Goal: Information Seeking & Learning: Learn about a topic

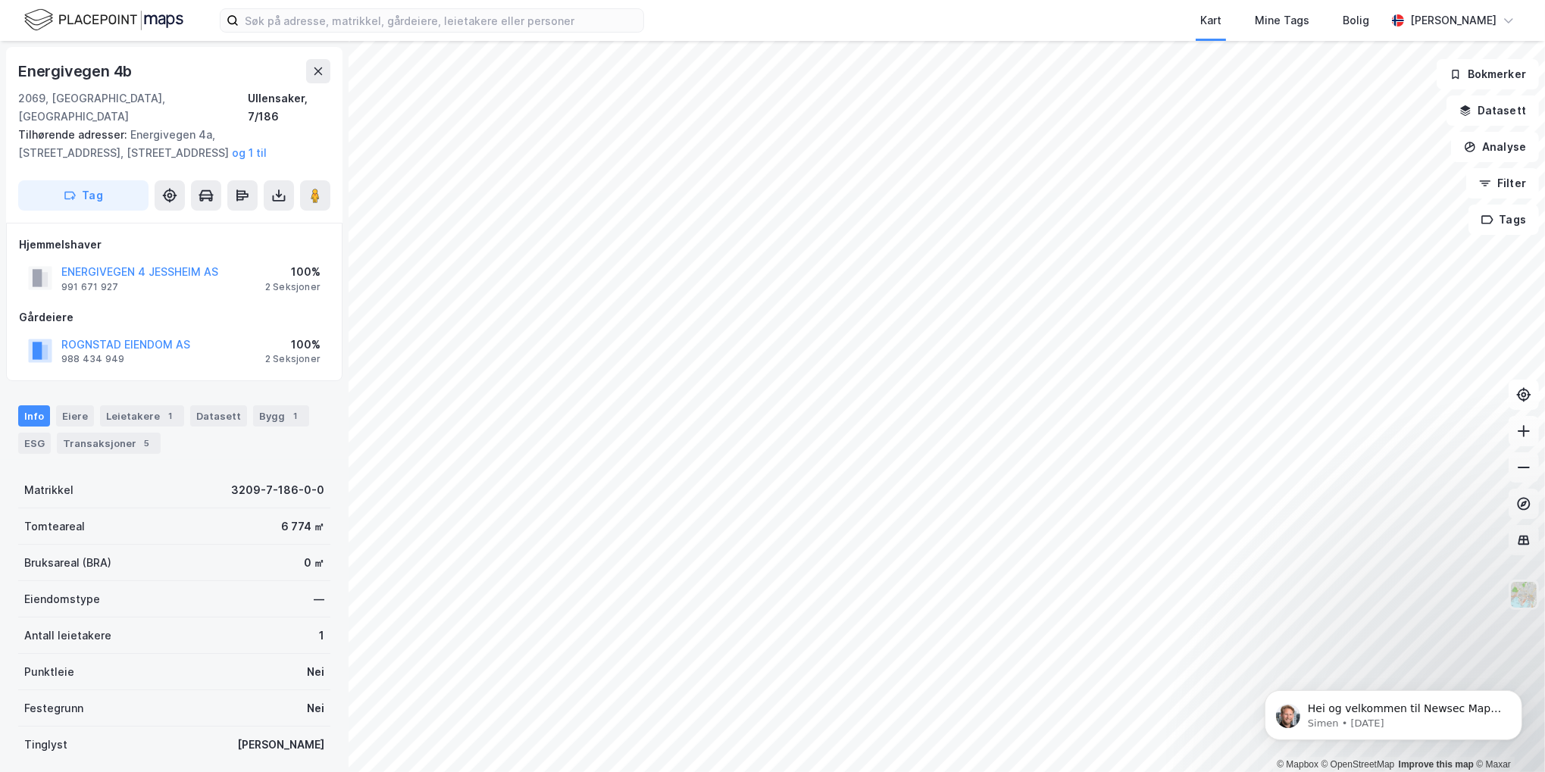
click at [1268, 0] on html "Kart Mine Tags [PERSON_NAME] [PERSON_NAME] © Mapbox © OpenStreetMap Improve thi…" at bounding box center [772, 386] width 1545 height 772
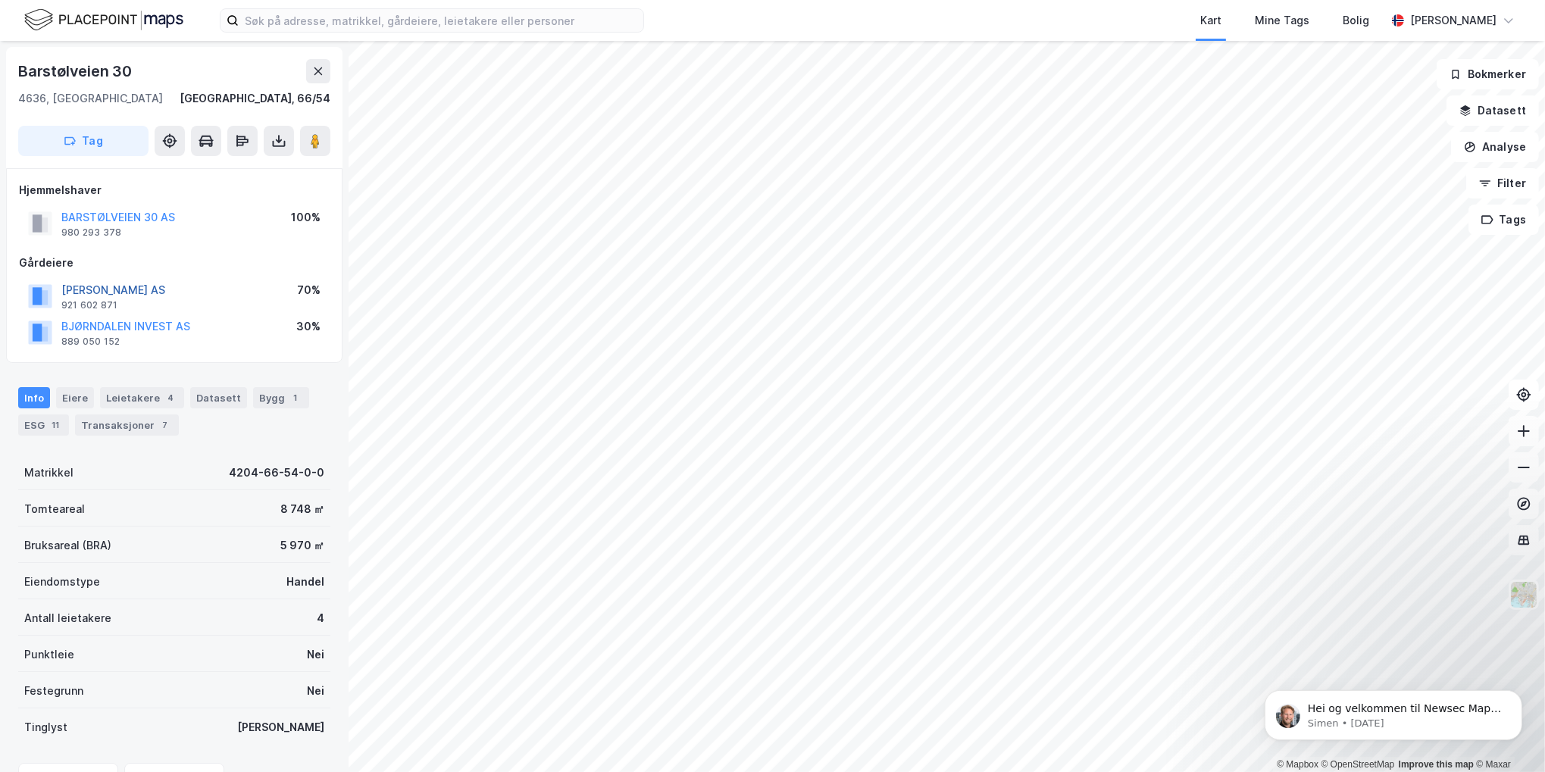
click at [0, 0] on button "[PERSON_NAME] AS" at bounding box center [0, 0] width 0 height 0
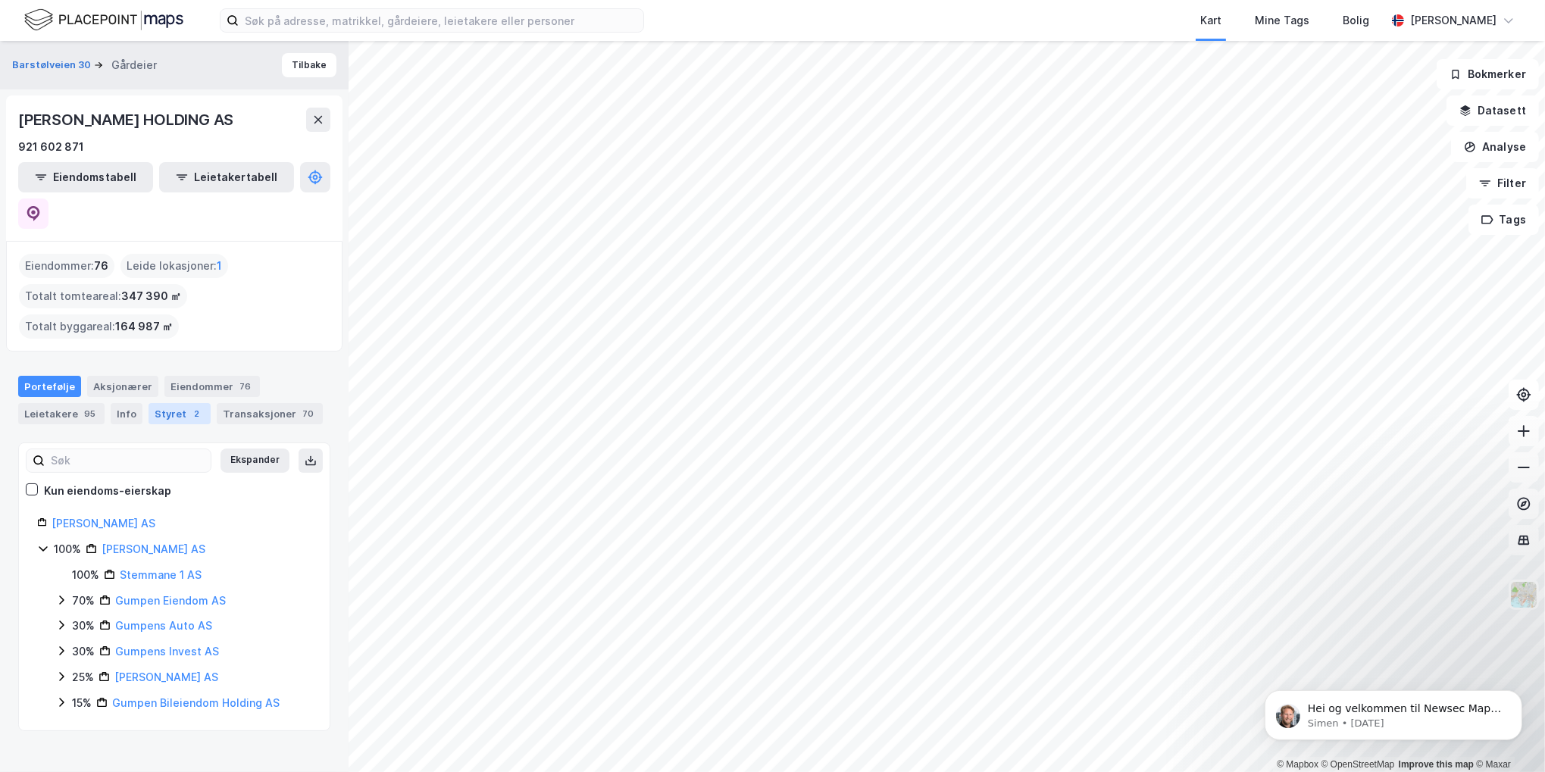
click at [164, 403] on div "Styret 2" at bounding box center [179, 413] width 62 height 21
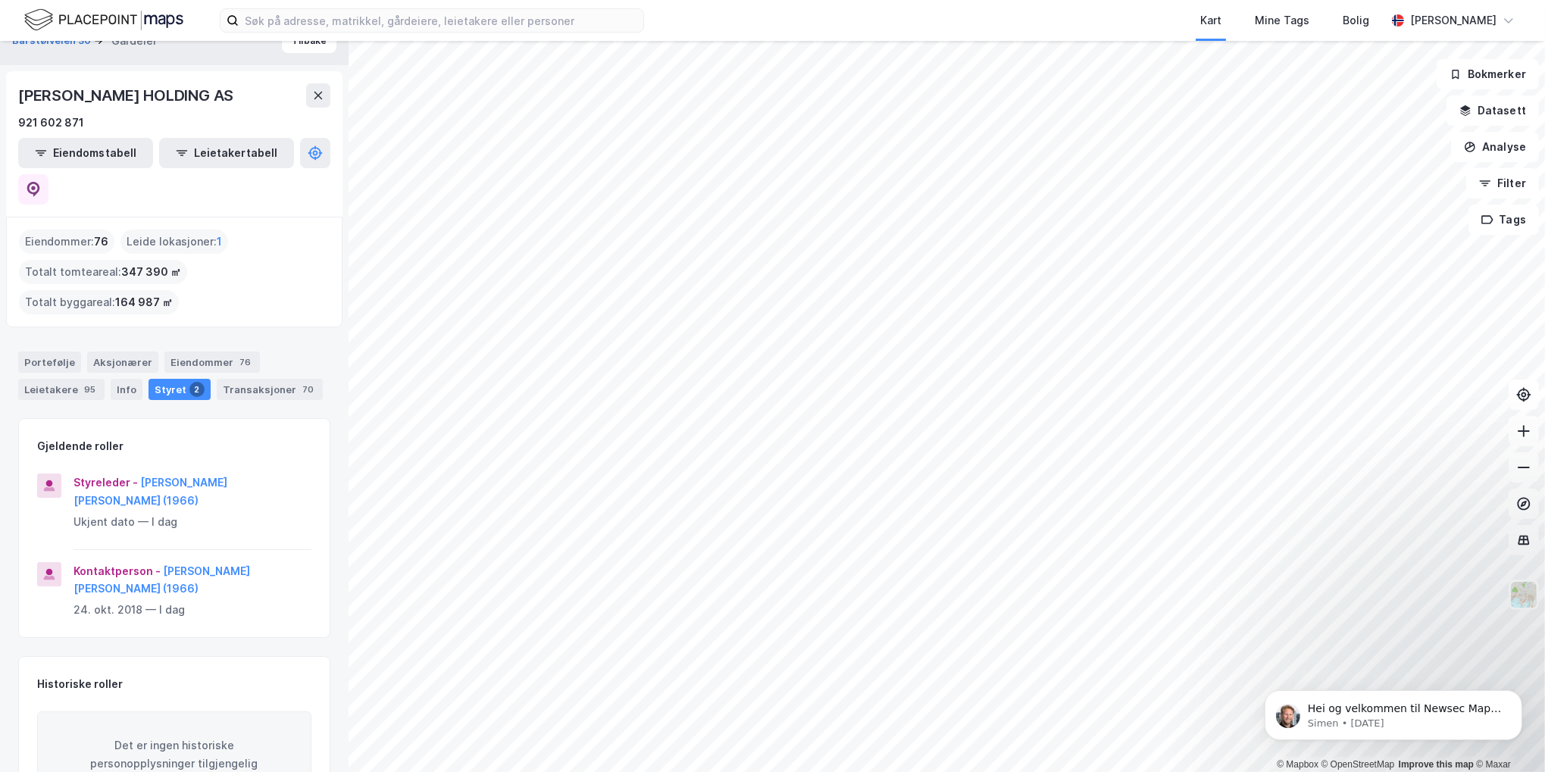
scroll to position [48, 0]
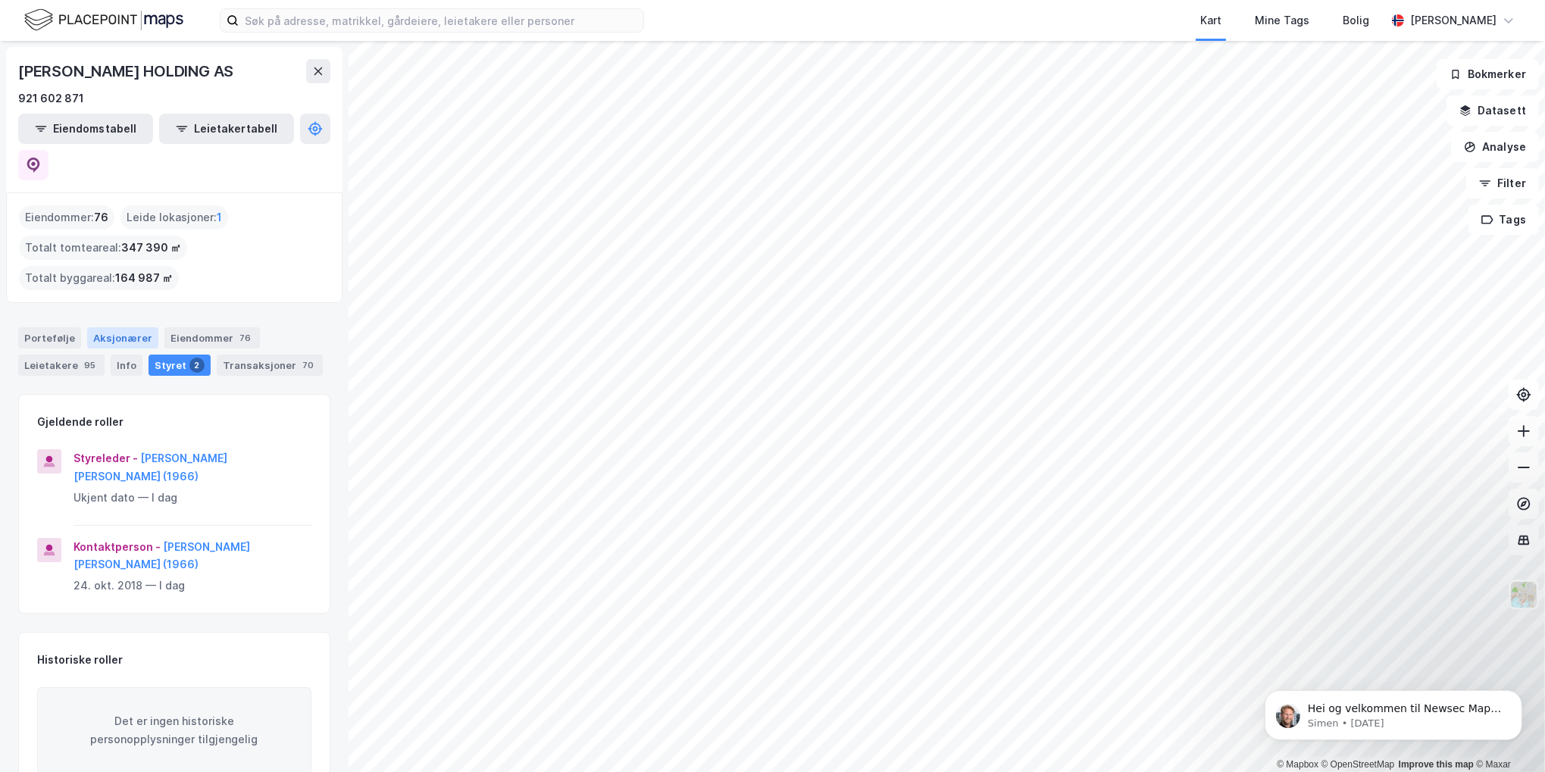
click at [127, 327] on div "Aksjonærer" at bounding box center [122, 337] width 71 height 21
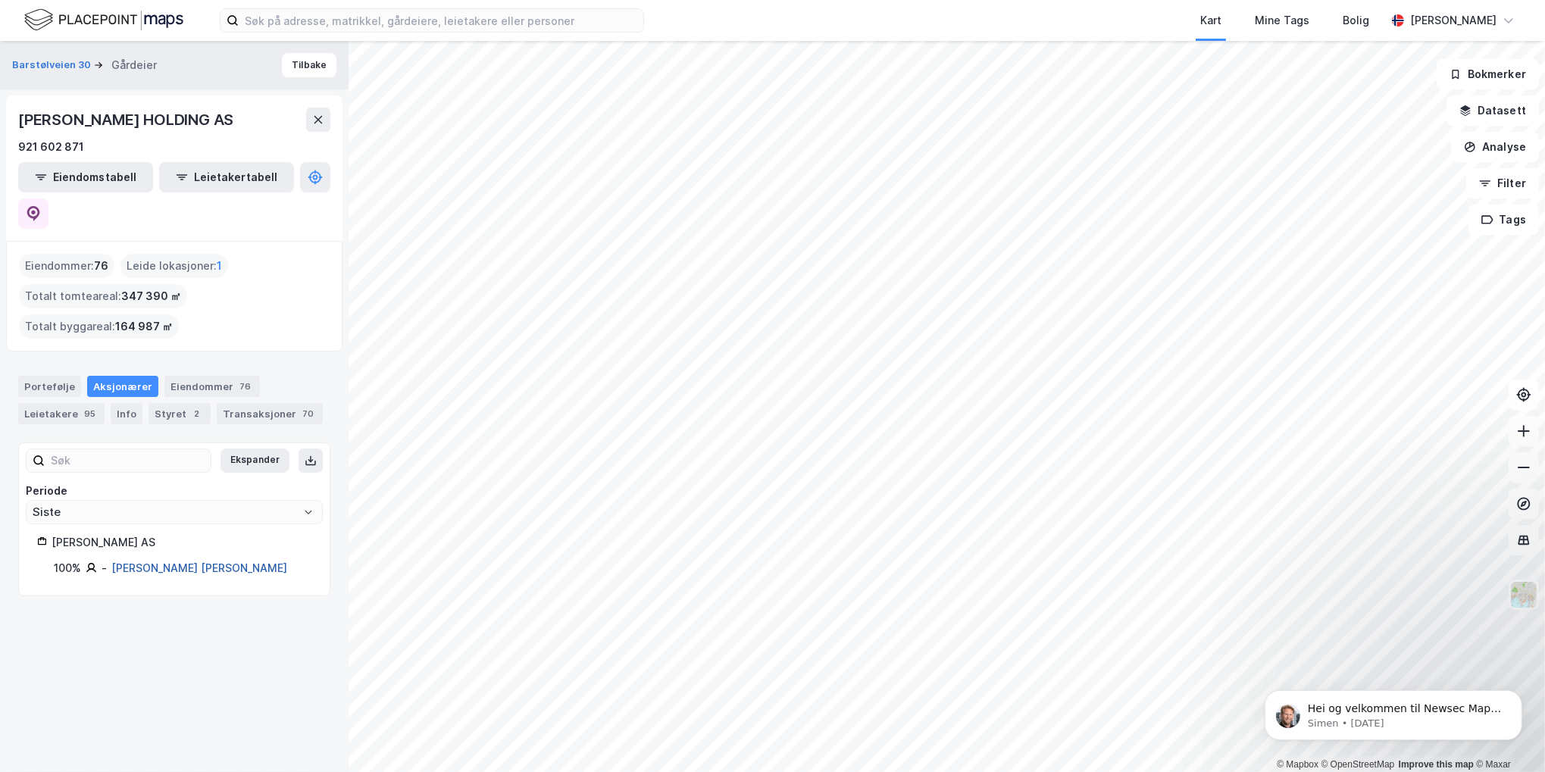
click at [220, 561] on link "[PERSON_NAME] [PERSON_NAME]" at bounding box center [199, 567] width 176 height 13
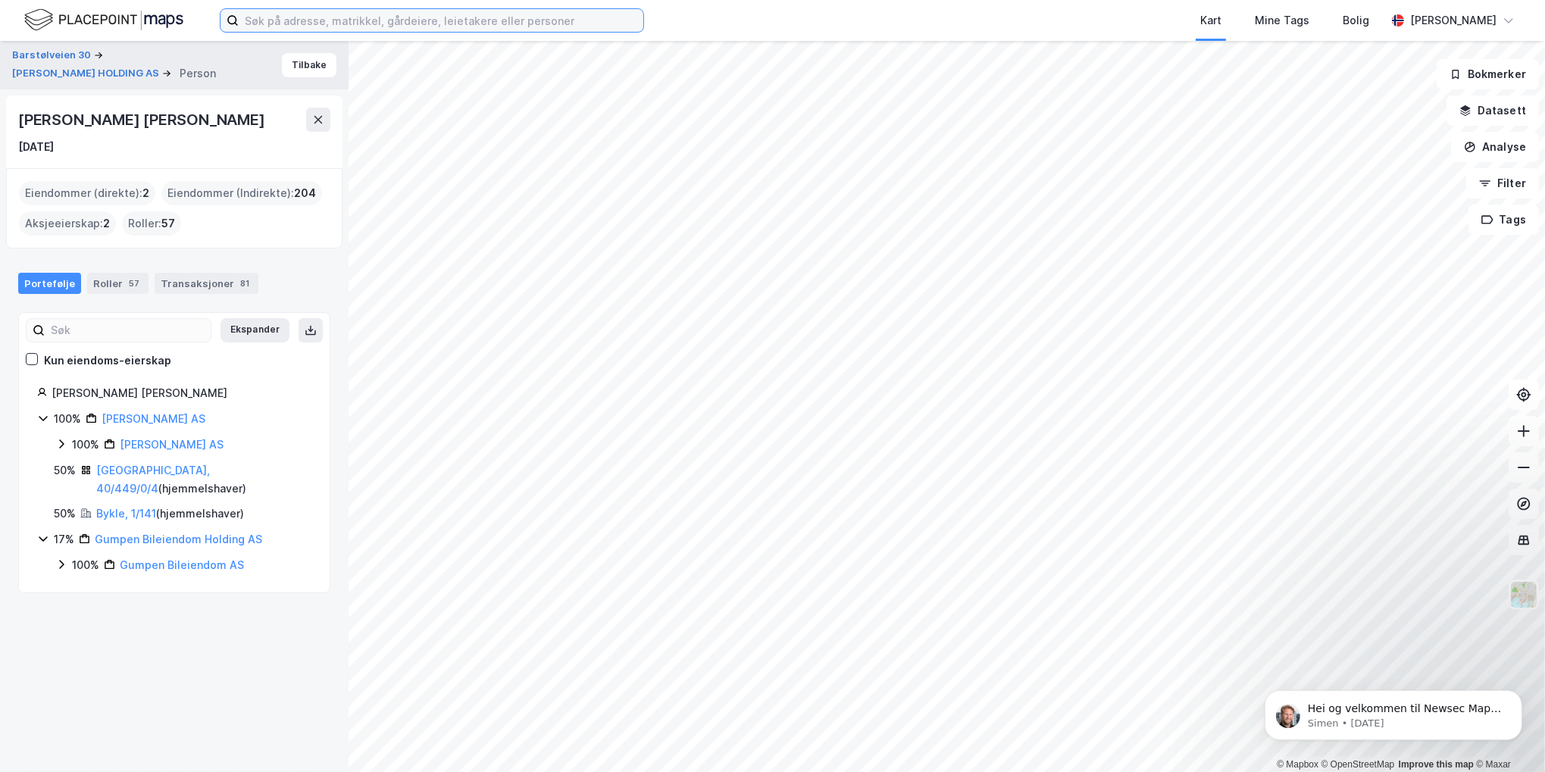
click at [280, 17] on input at bounding box center [441, 20] width 405 height 23
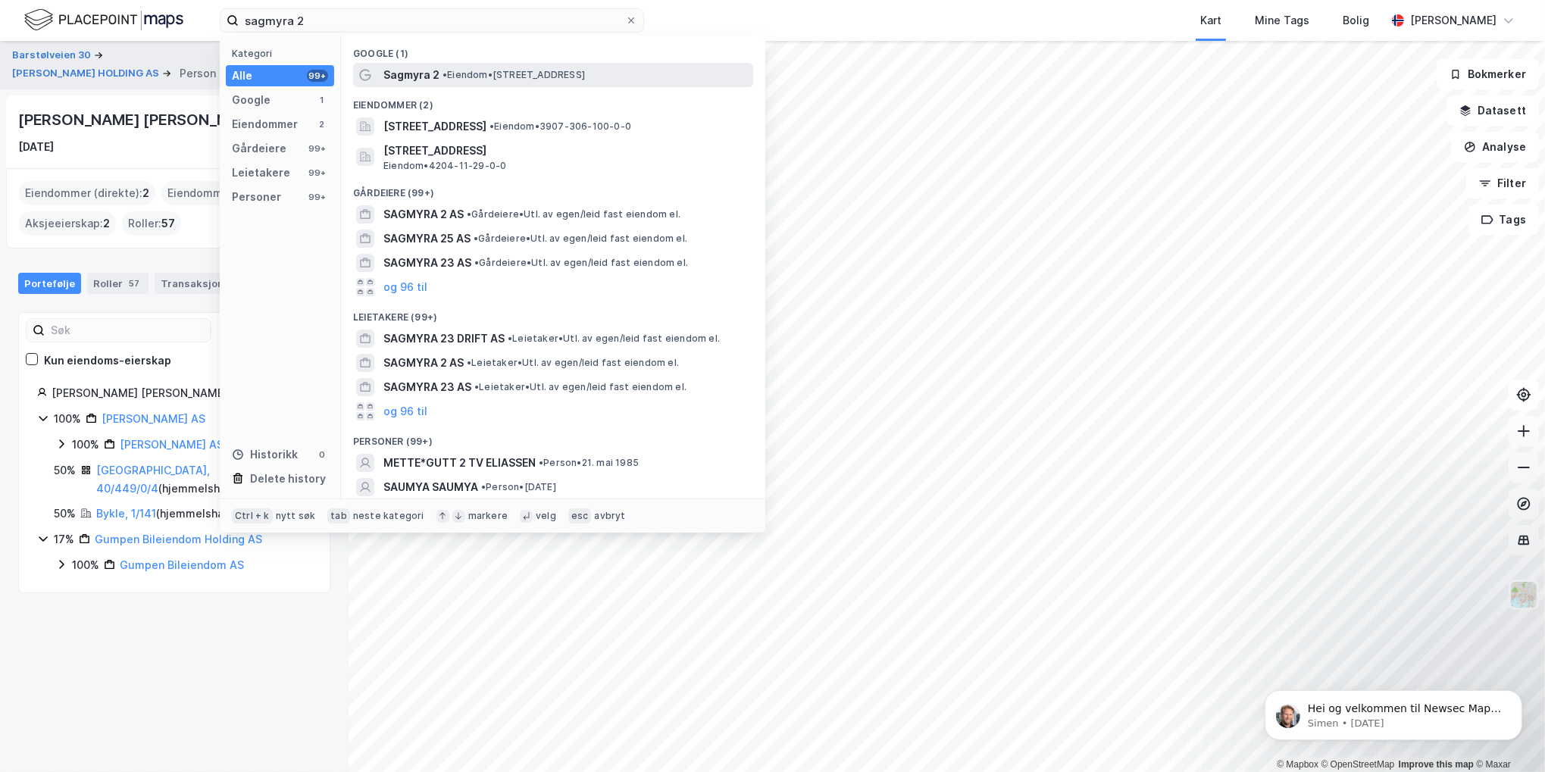
click at [400, 70] on span "Sagmyra 2" at bounding box center [411, 75] width 56 height 18
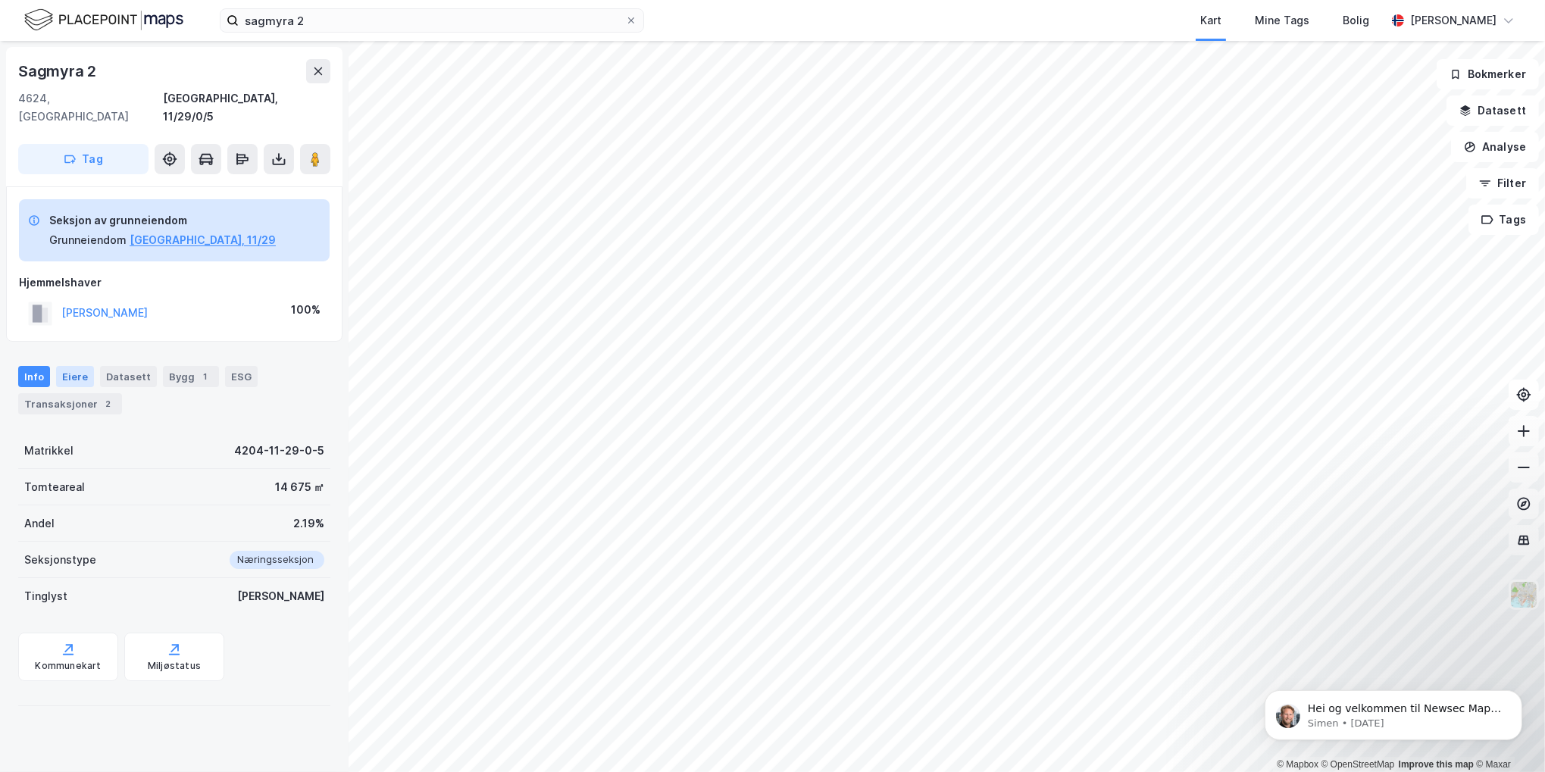
click at [77, 366] on div "Eiere" at bounding box center [75, 376] width 38 height 21
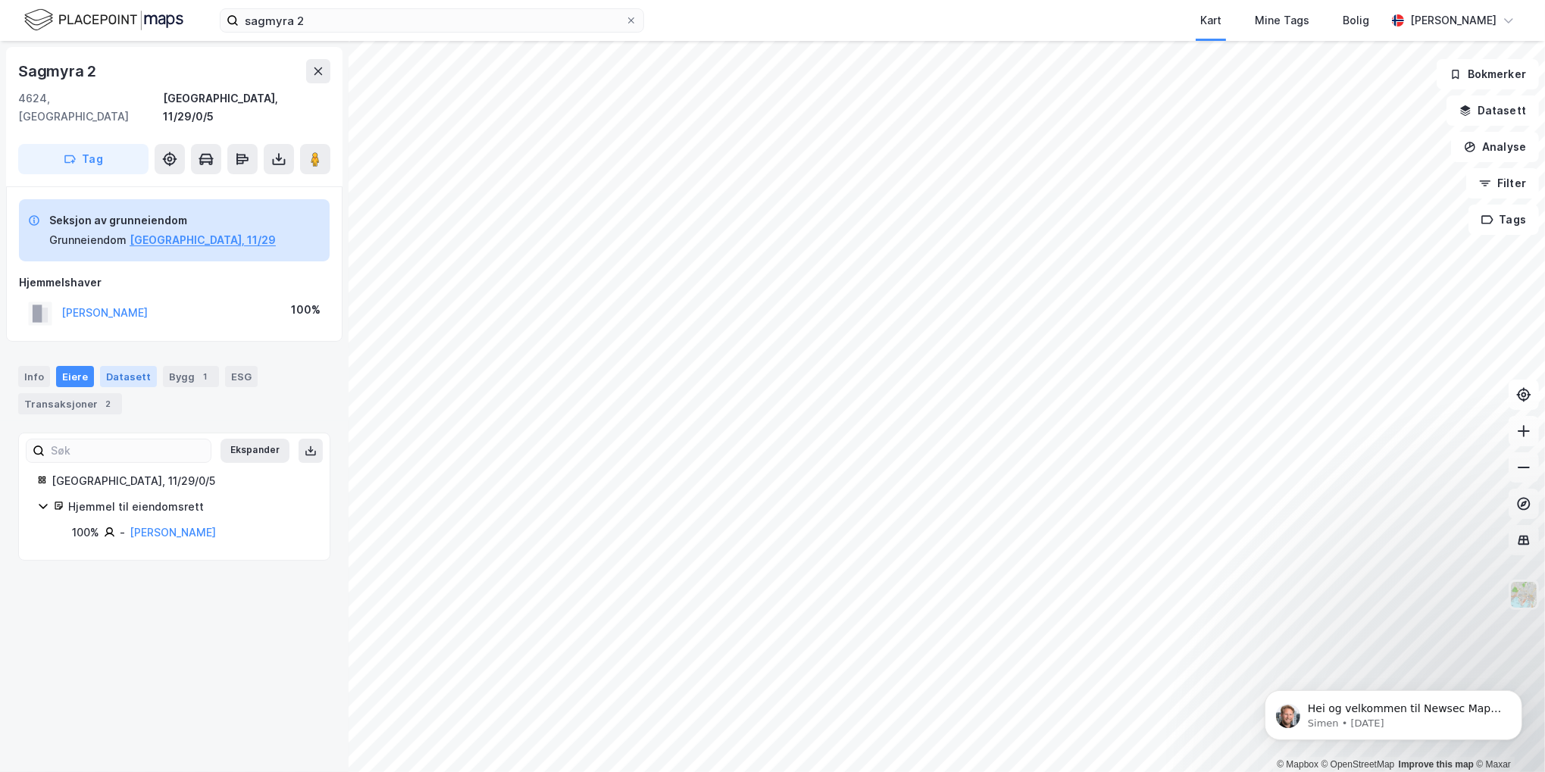
click at [123, 366] on div "Datasett" at bounding box center [128, 376] width 57 height 21
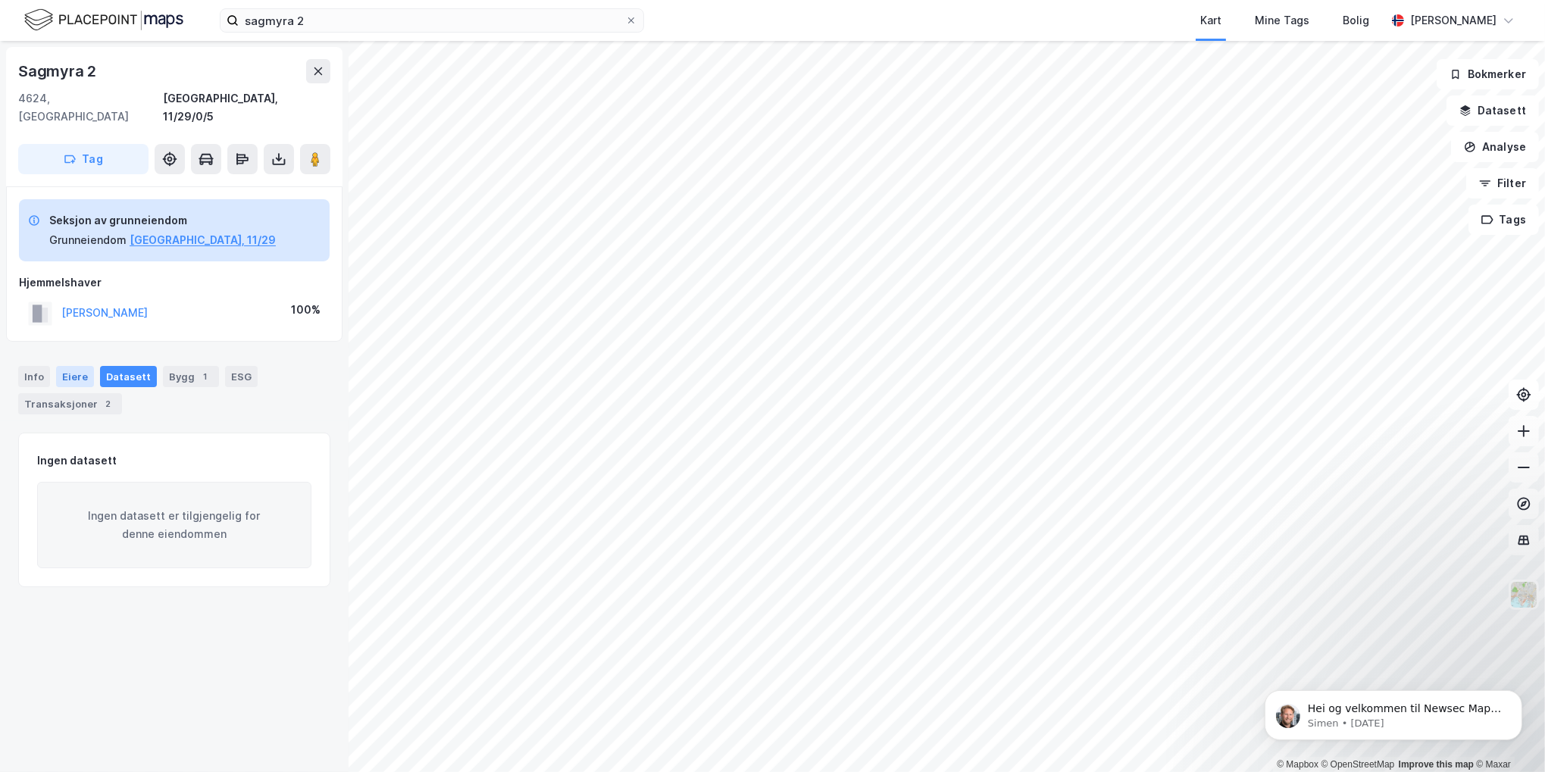
click at [74, 366] on div "Eiere" at bounding box center [75, 376] width 38 height 21
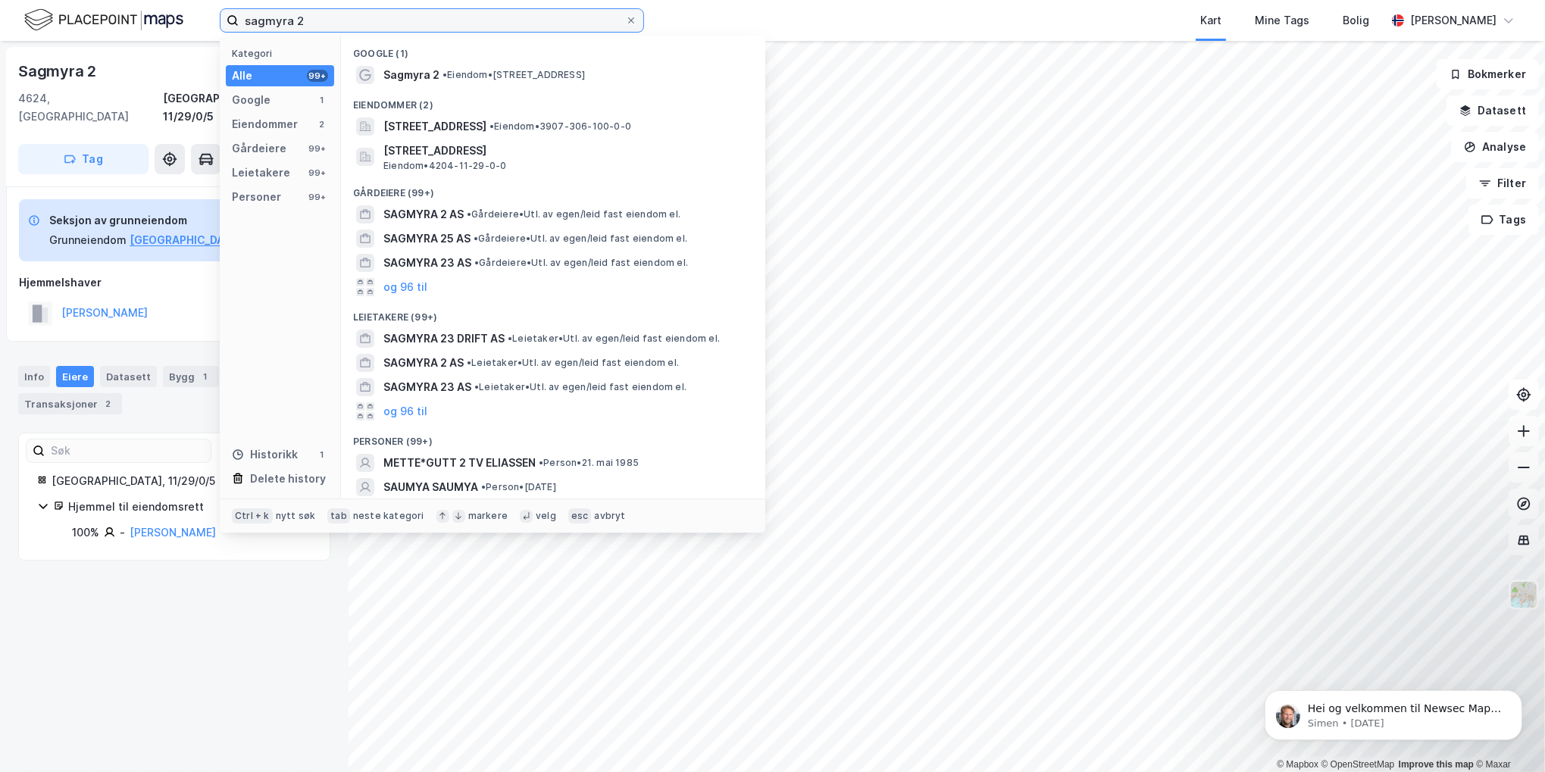
drag, startPoint x: 338, startPoint y: 23, endPoint x: 115, endPoint y: 30, distance: 222.8
click at [115, 30] on div "sagmyra 2 Kategori Alle 99+ Google 1 Eiendommer 2 Gårdeiere 99+ Leietakere 99+ …" at bounding box center [772, 20] width 1545 height 41
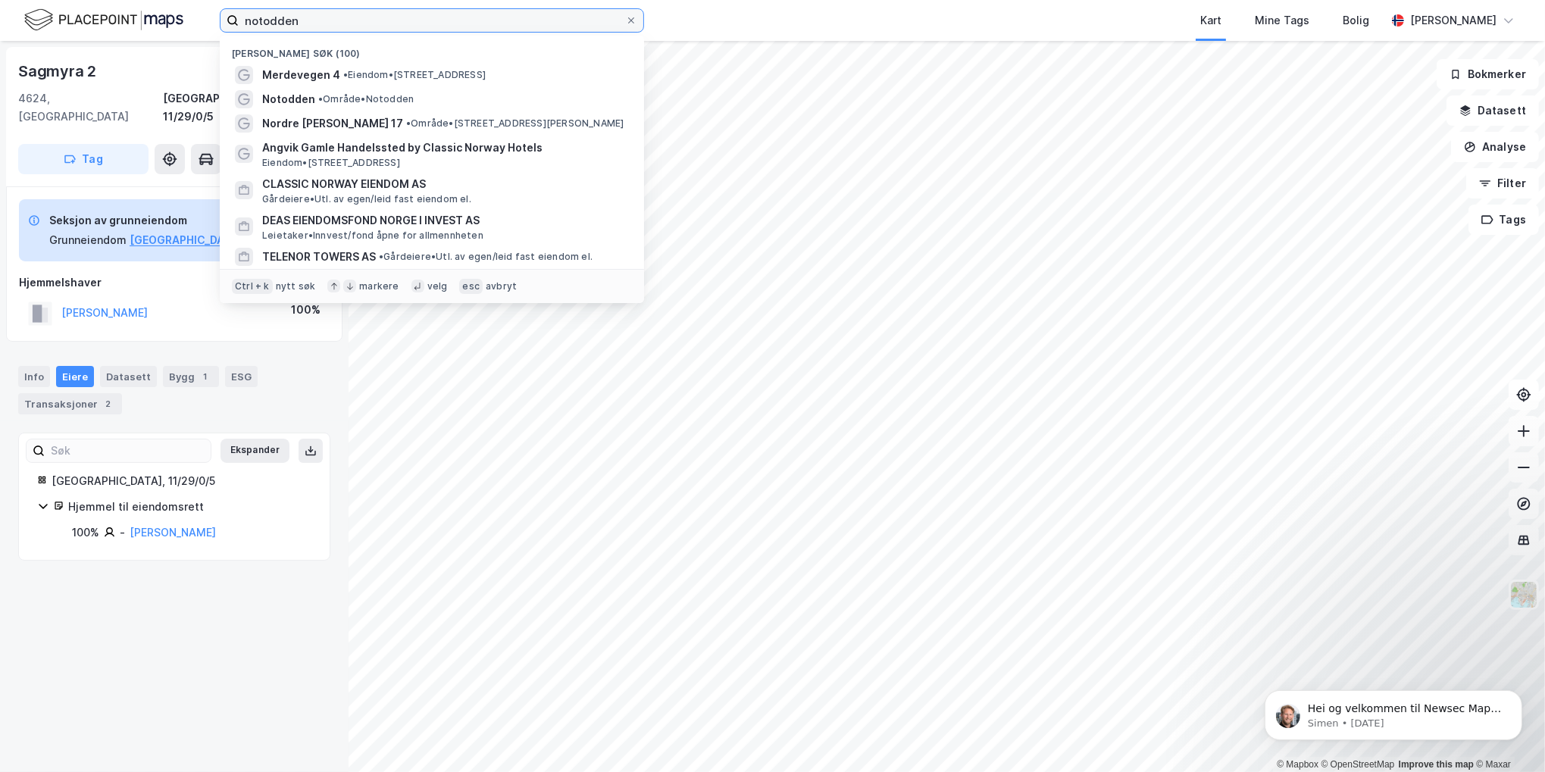
type input "notodden"
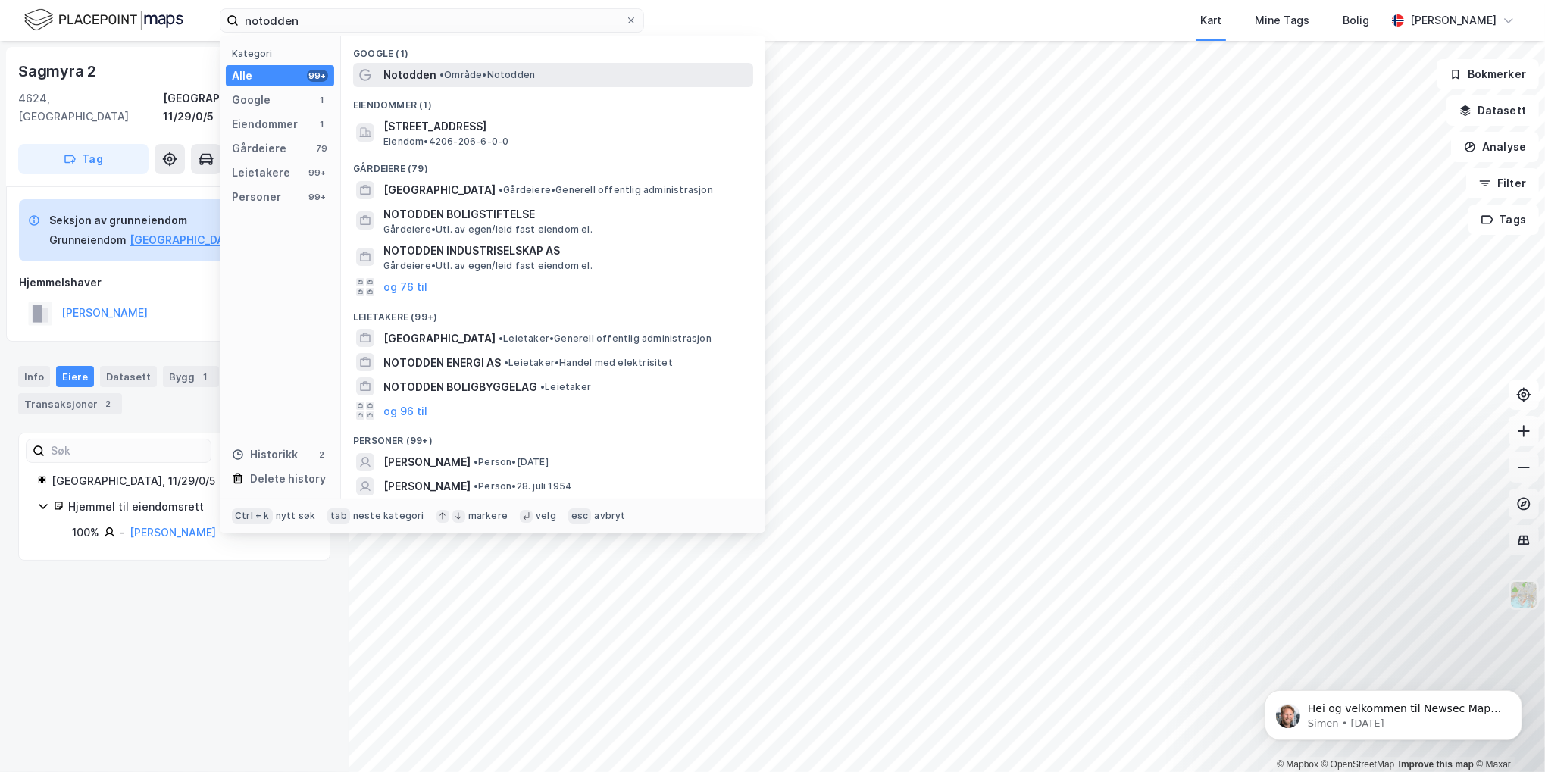
click at [435, 78] on div "Notodden • Område • [GEOGRAPHIC_DATA]" at bounding box center [566, 75] width 367 height 18
